Goal: Transaction & Acquisition: Purchase product/service

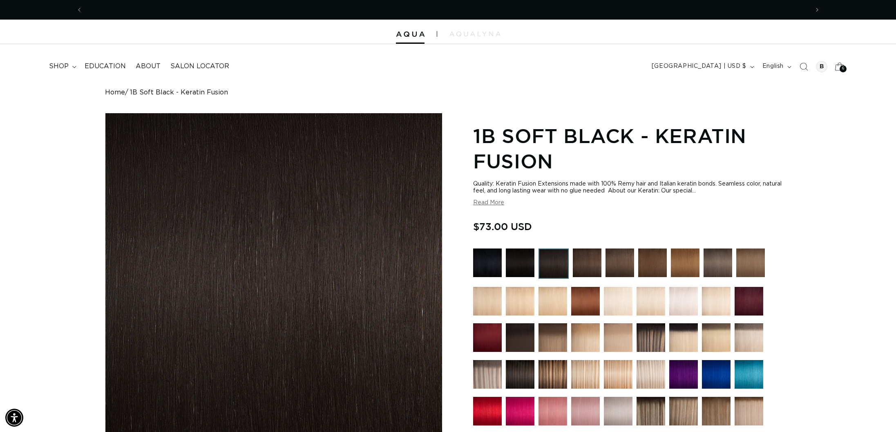
scroll to position [0, 1453]
click at [591, 268] on img at bounding box center [587, 262] width 29 height 29
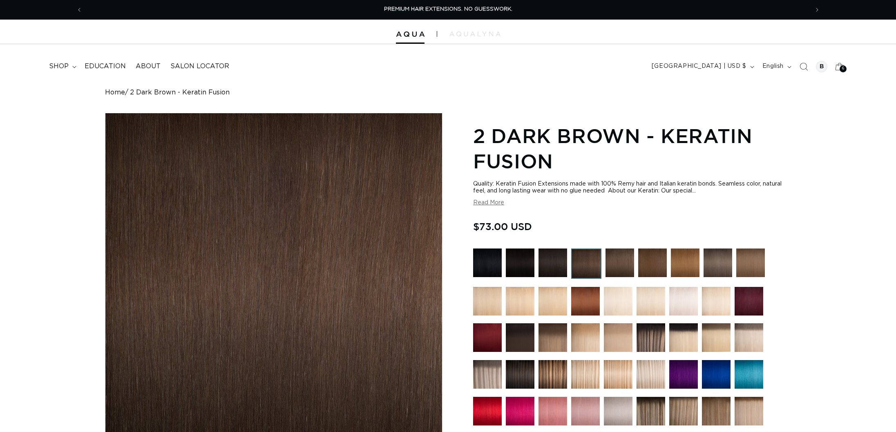
click at [64, 65] on span "shop" at bounding box center [59, 66] width 20 height 9
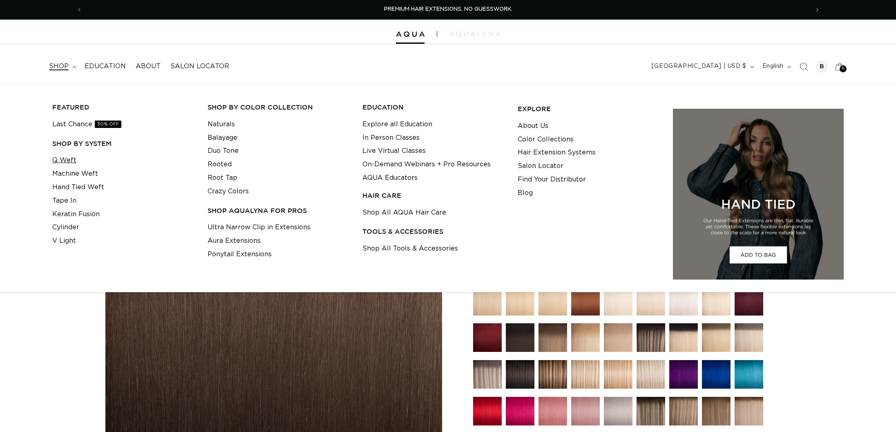
click at [67, 158] on link "Q Weft" at bounding box center [64, 160] width 24 height 13
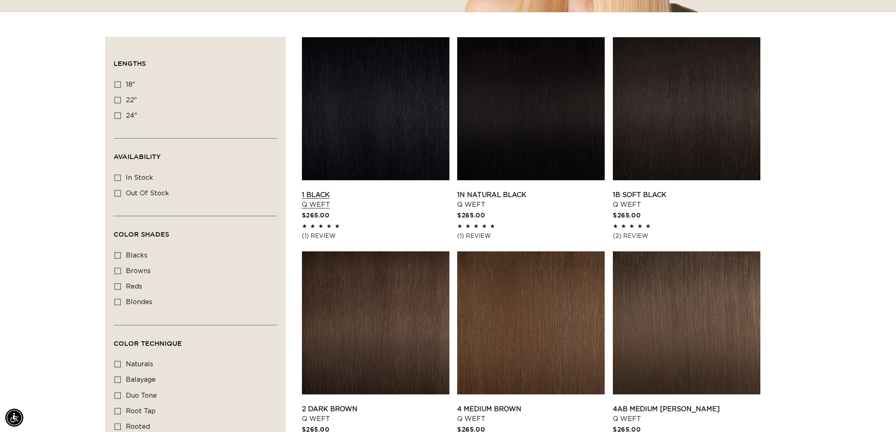
scroll to position [257, 0]
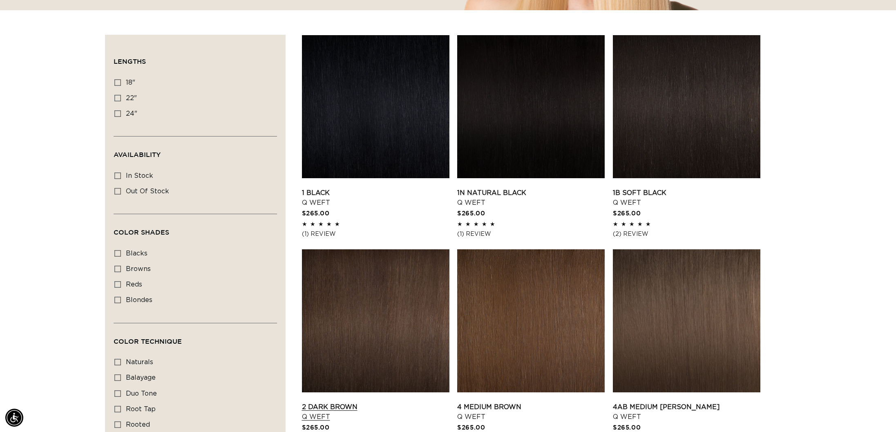
click at [426, 402] on link "2 Dark Brown Q Weft" at bounding box center [375, 412] width 147 height 20
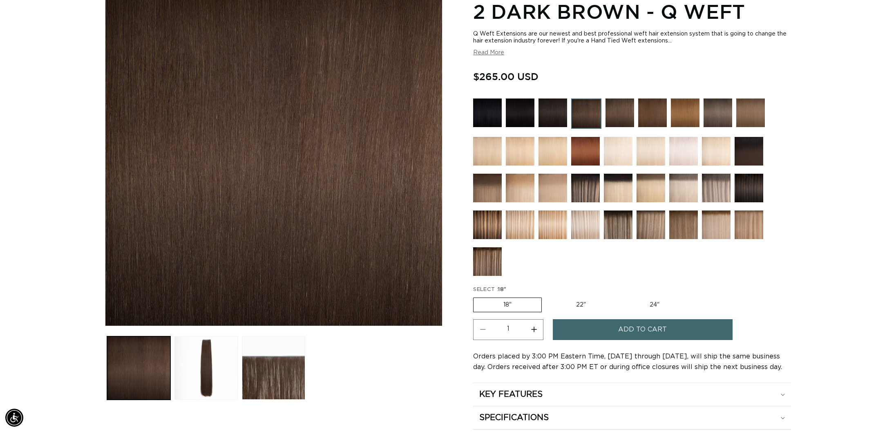
scroll to position [131, 0]
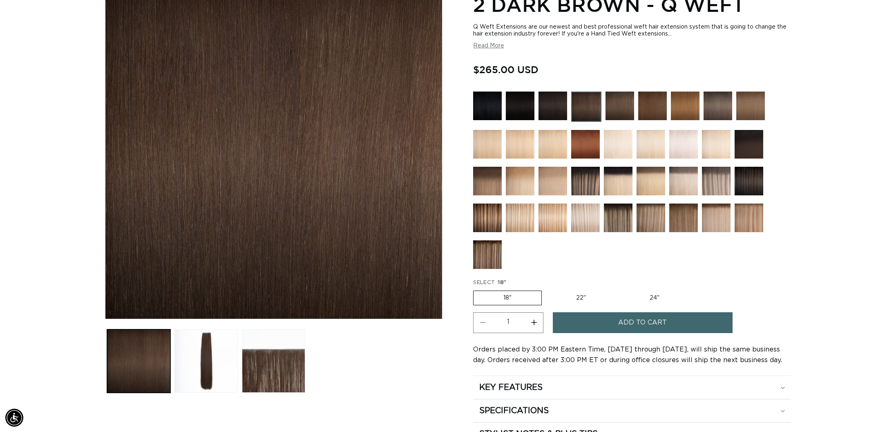
click at [574, 327] on button "Add to cart" at bounding box center [643, 322] width 180 height 21
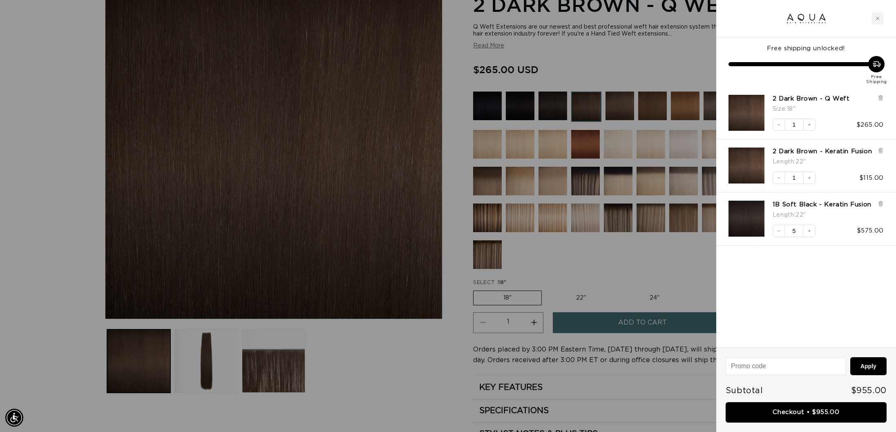
scroll to position [0, 0]
click at [789, 411] on link "Checkout • $955.00" at bounding box center [806, 412] width 161 height 21
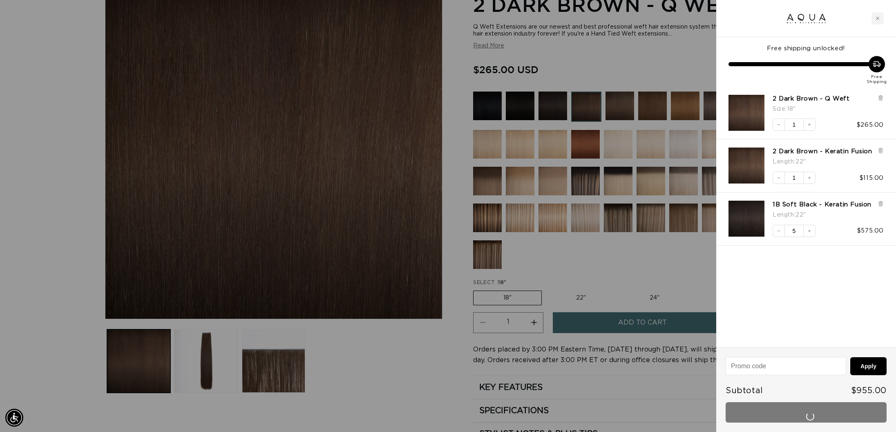
scroll to position [0, 1453]
